Goal: Find specific page/section: Find specific page/section

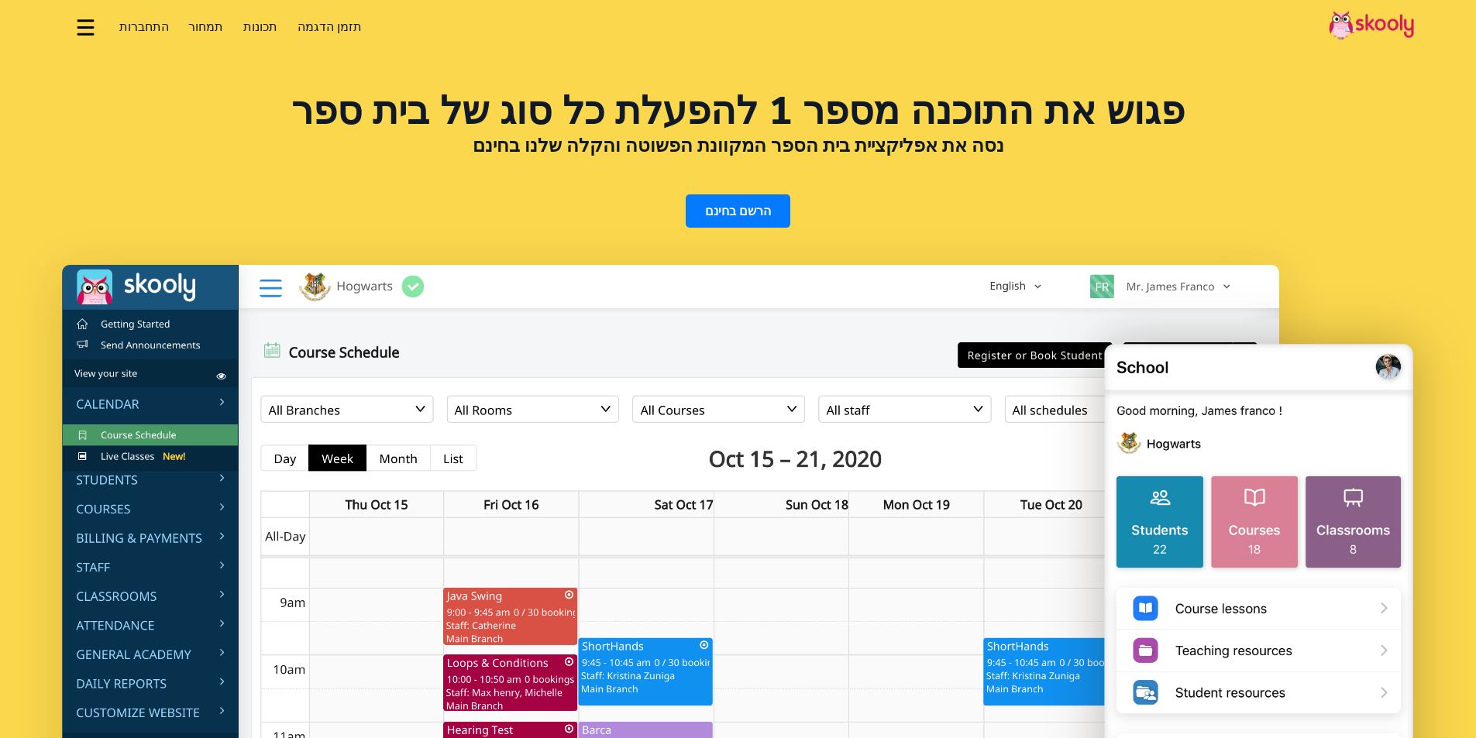
select select "iw"
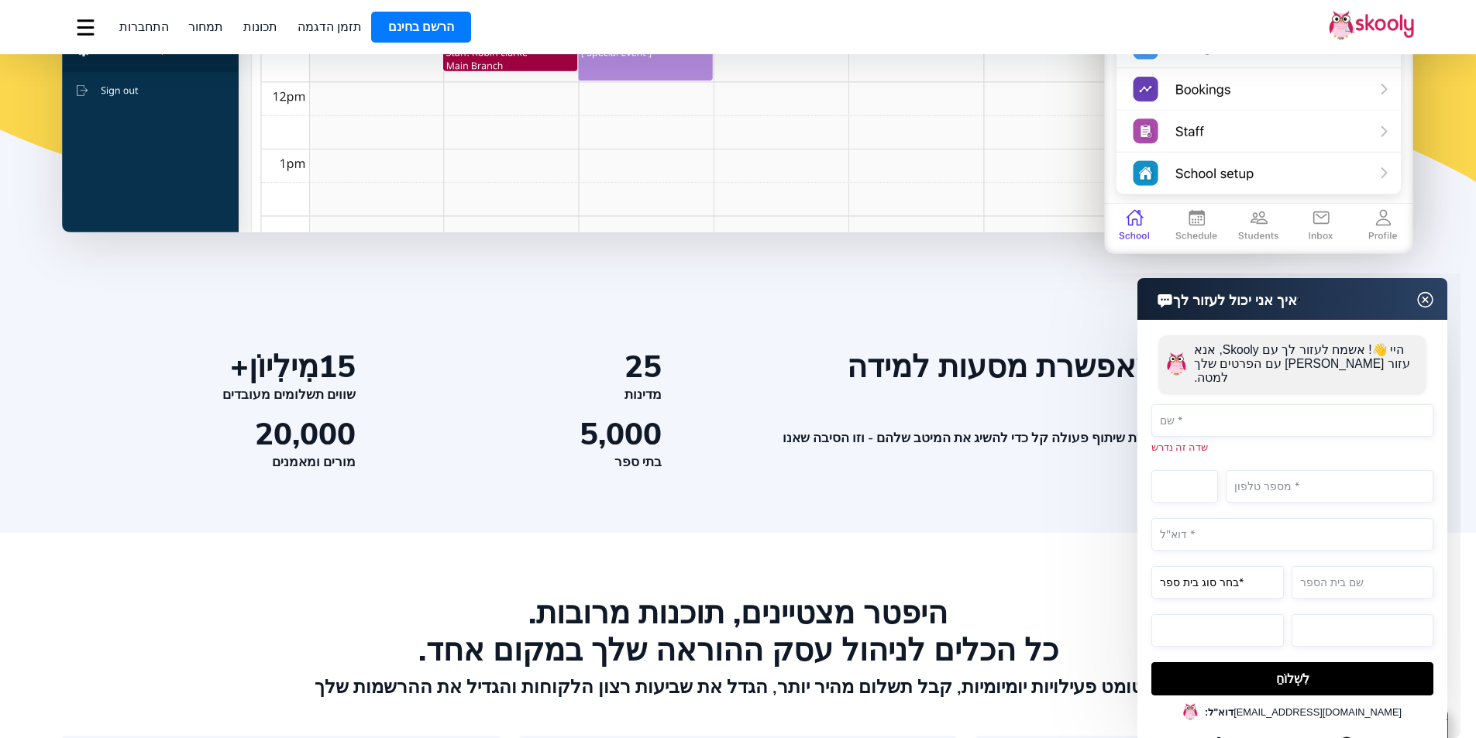
scroll to position [852, 0]
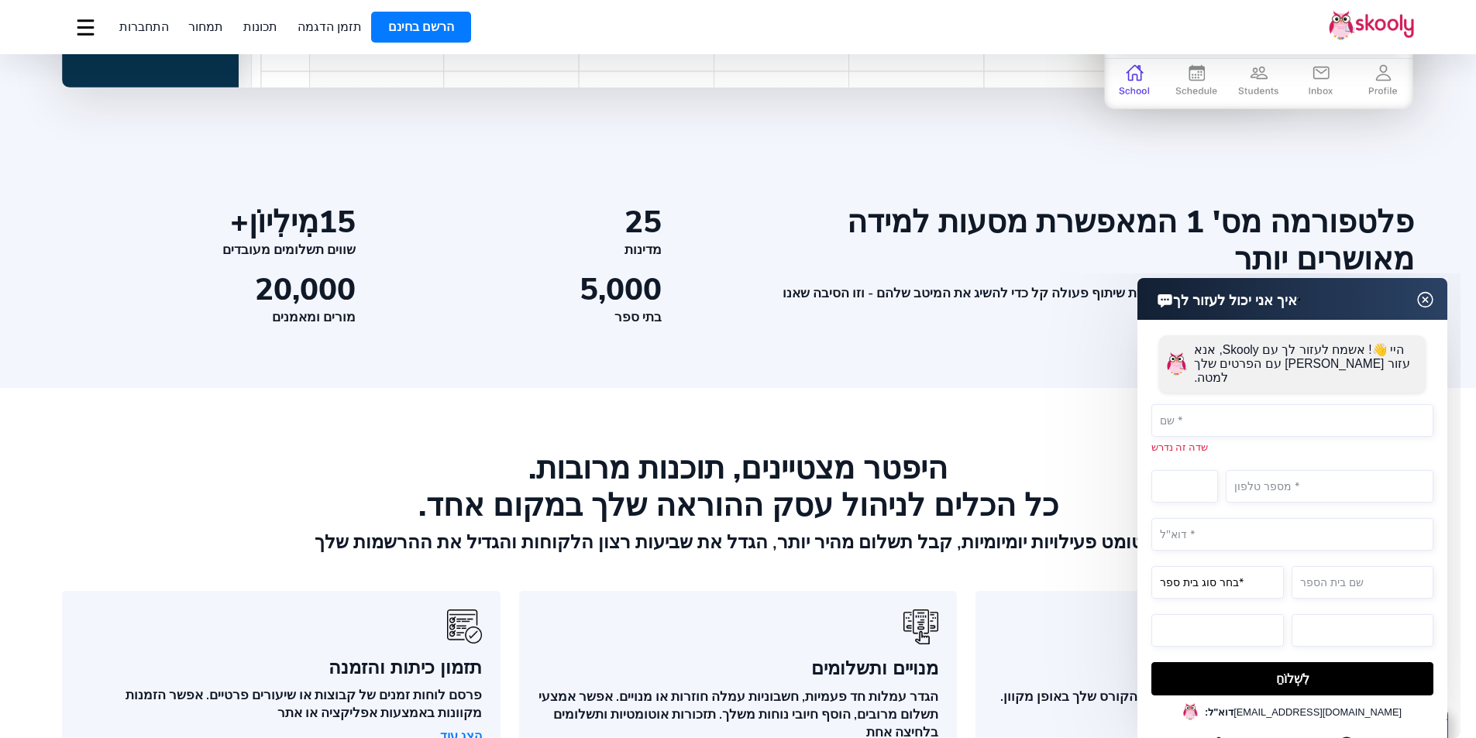
click at [1432, 295] on img at bounding box center [1425, 299] width 29 height 19
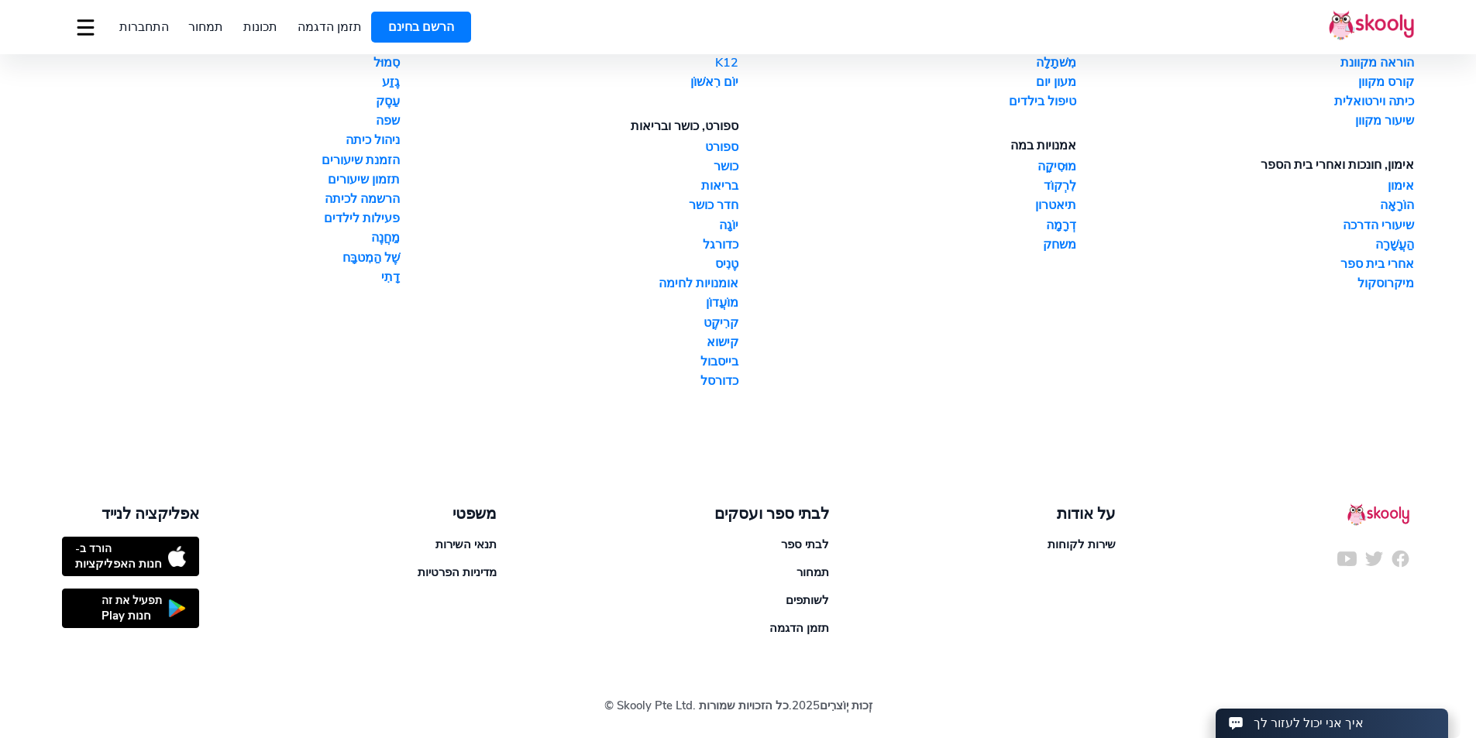
scroll to position [4028, 0]
click at [726, 156] on font "ספורט" at bounding box center [721, 147] width 33 height 17
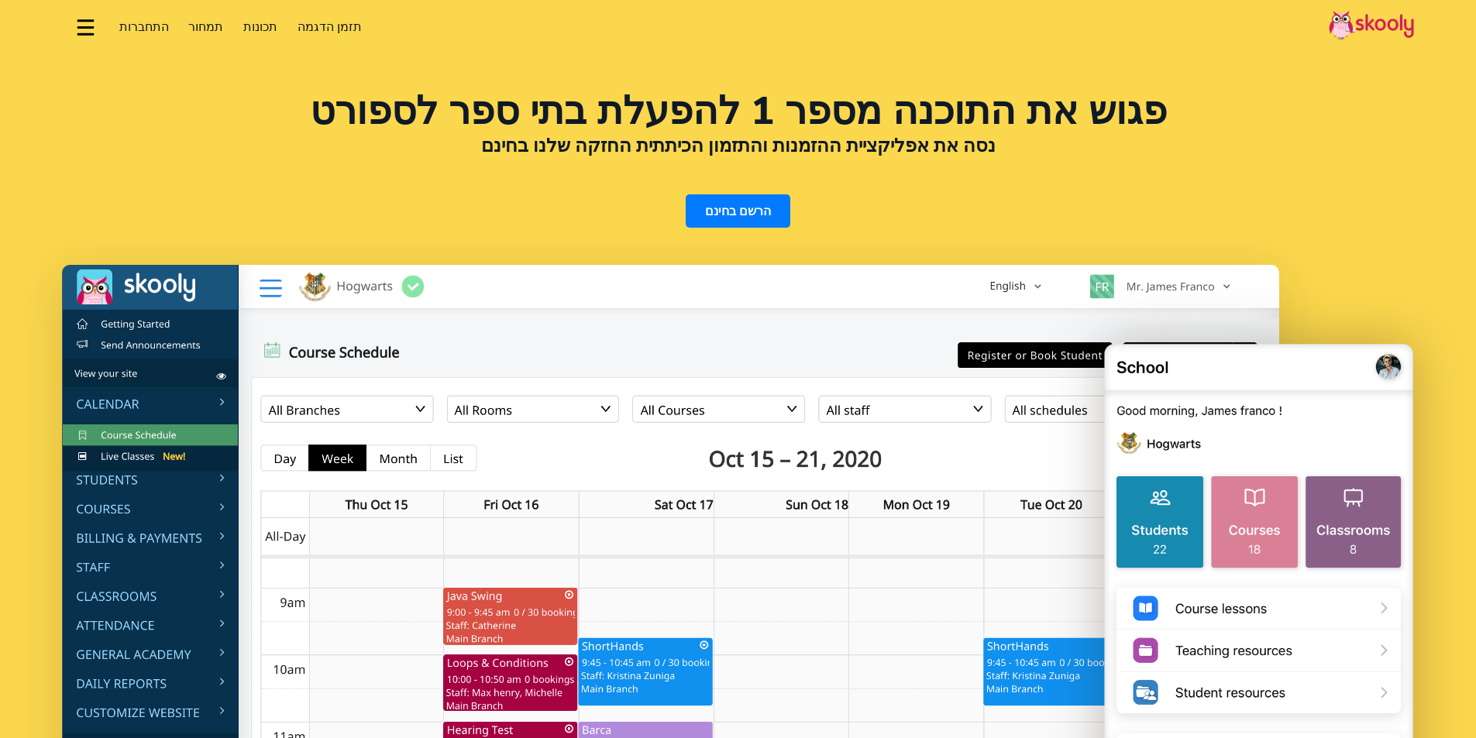
select select "iw"
